Goal: Check status: Check status

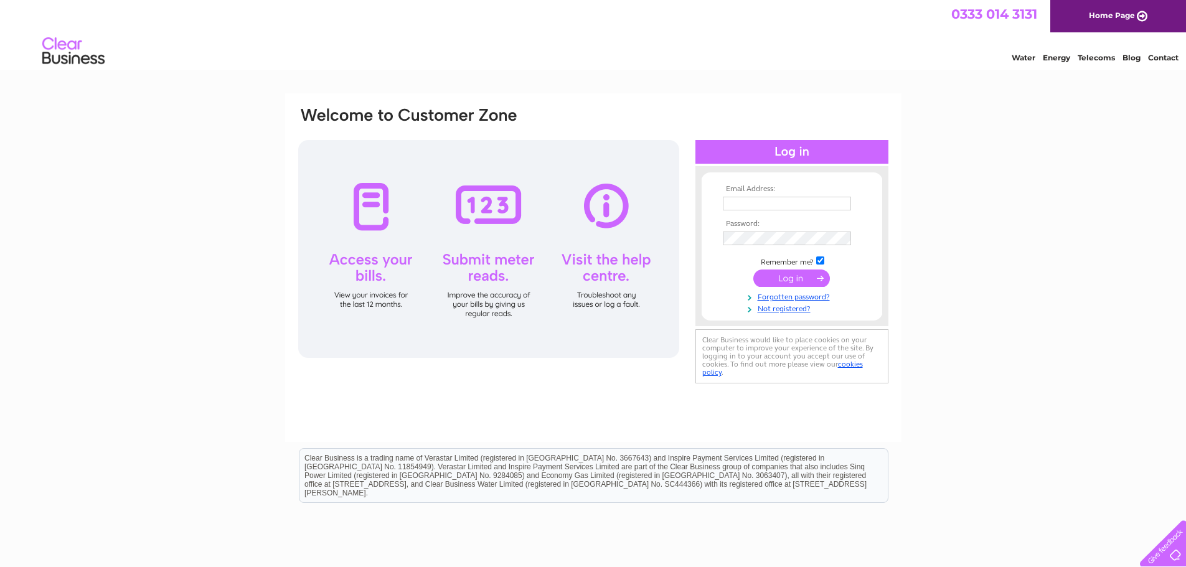
type input "[PERSON_NAME][EMAIL_ADDRESS][PERSON_NAME][DOMAIN_NAME]"
click at [788, 285] on input "submit" at bounding box center [791, 278] width 77 height 17
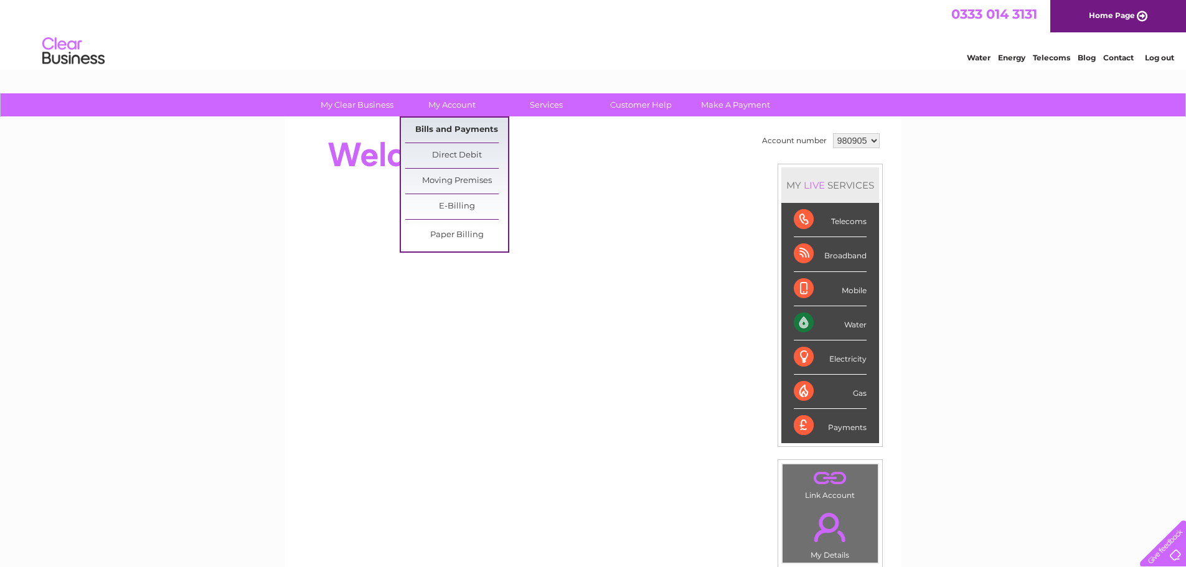
click at [464, 120] on link "Bills and Payments" at bounding box center [456, 130] width 103 height 25
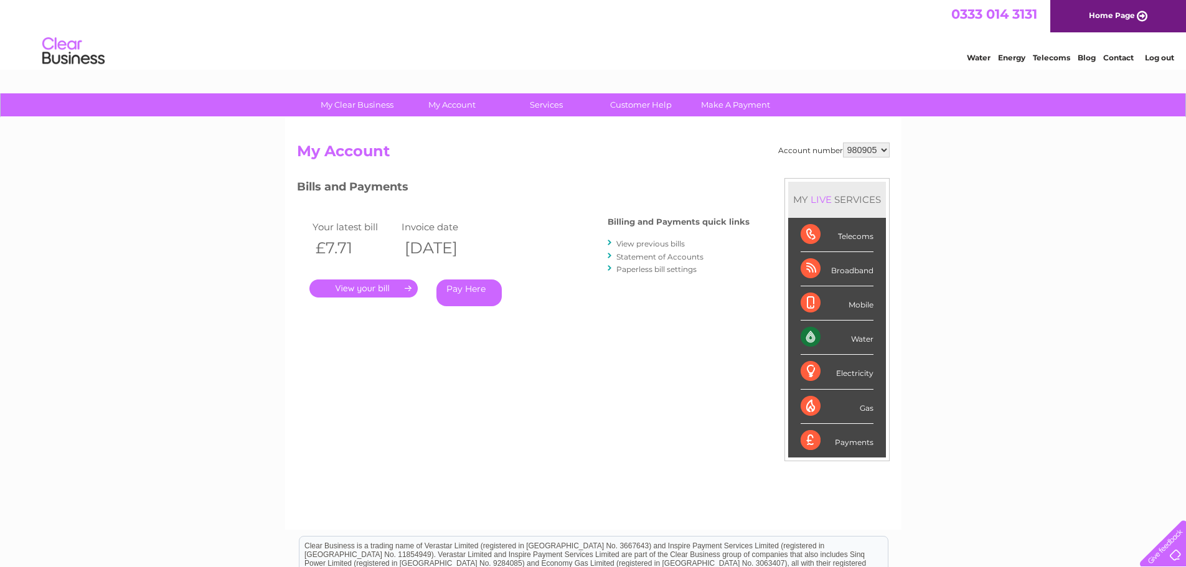
click at [374, 288] on link "." at bounding box center [363, 289] width 108 height 18
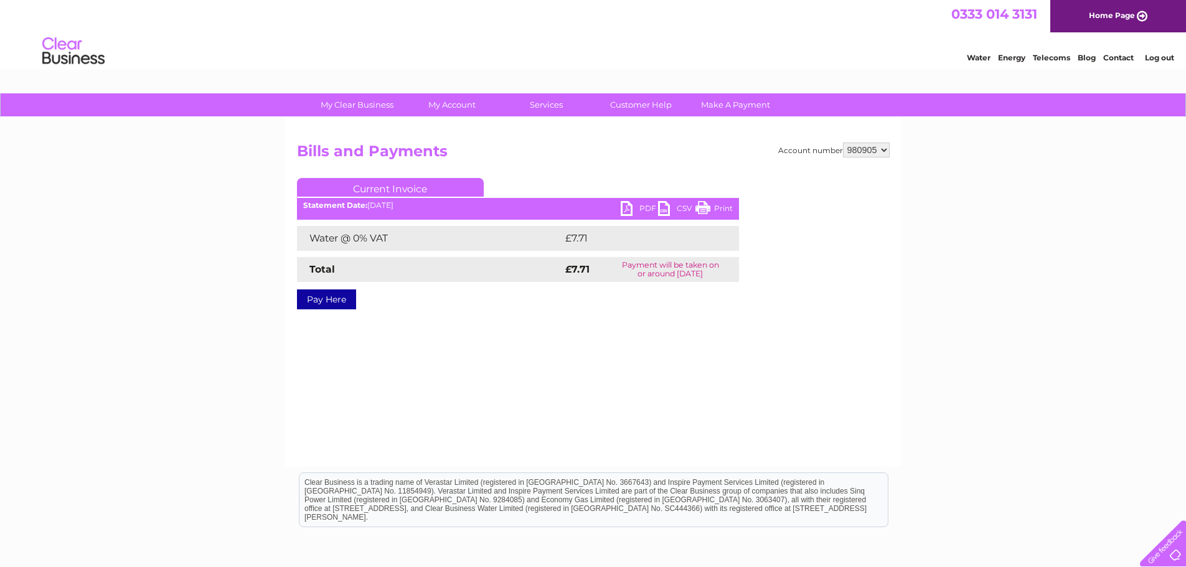
click at [630, 208] on link "PDF" at bounding box center [639, 210] width 37 height 18
